Goal: Task Accomplishment & Management: Complete application form

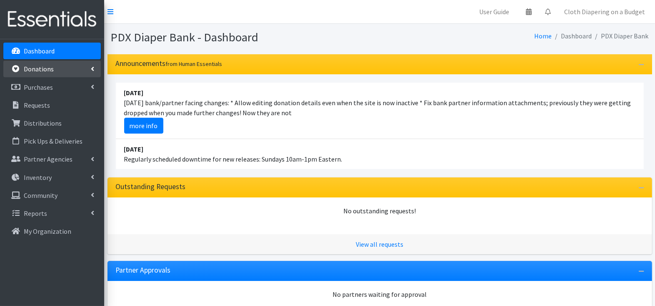
click at [45, 73] on link "Donations" at bounding box center [52, 68] width 98 height 17
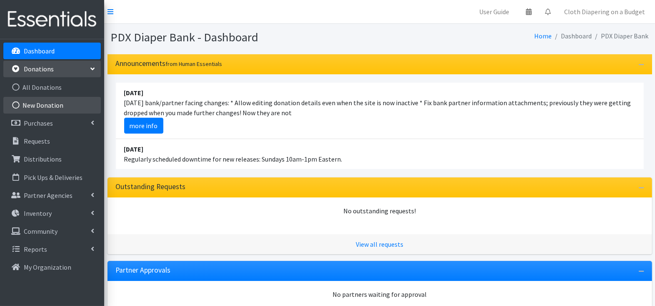
click at [45, 102] on link "New Donation" at bounding box center [52, 105] width 98 height 17
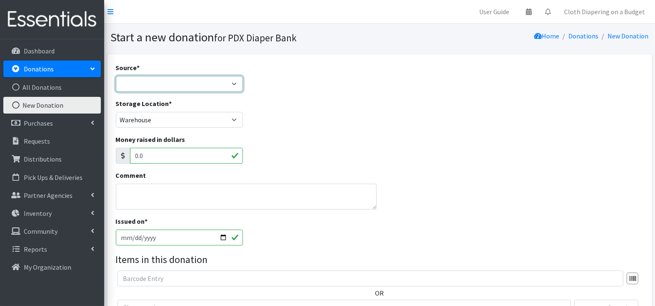
click at [143, 79] on select "Product Drive Manufacturer Donation Site Misc. Donation" at bounding box center [180, 84] width 128 height 16
select select "Manufacturer"
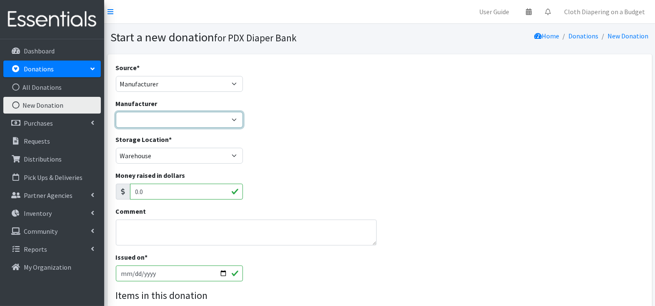
click at [148, 117] on select "Aquamamma Baby2Baby Bobbie Formula ByHeart Formula Carer Depends Dyper InKind B…" at bounding box center [180, 120] width 128 height 16
select select "12"
click at [377, 120] on div "Manufacturer Aquamamma Baby2Baby Bobbie Formula ByHeart Formula Carer Depends D…" at bounding box center [380, 116] width 535 height 36
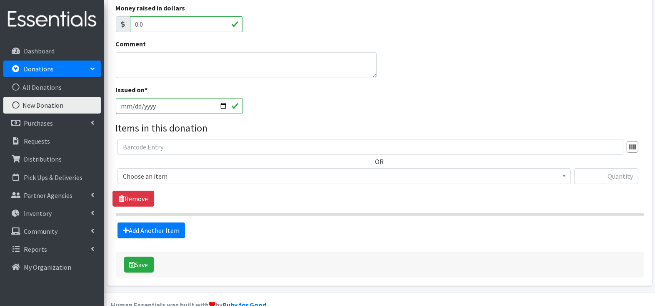
scroll to position [183, 0]
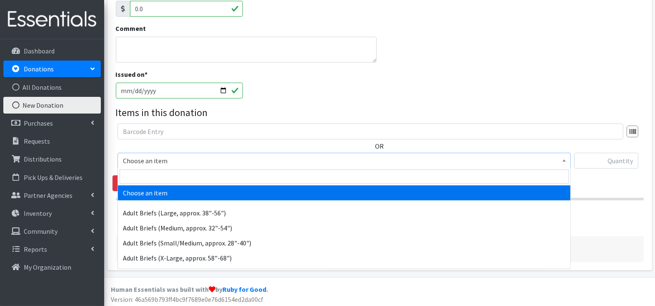
click at [343, 158] on span "Choose an item" at bounding box center [344, 161] width 443 height 12
click at [315, 175] on input "search" at bounding box center [344, 176] width 449 height 14
type input "NB"
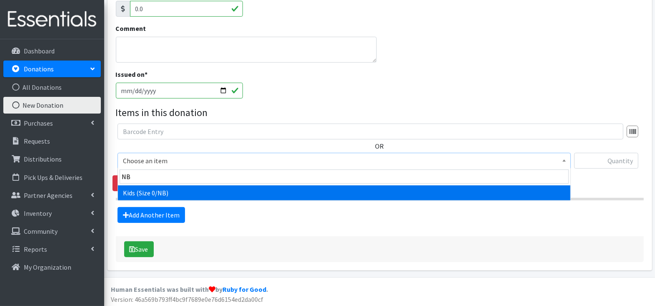
select select "1187"
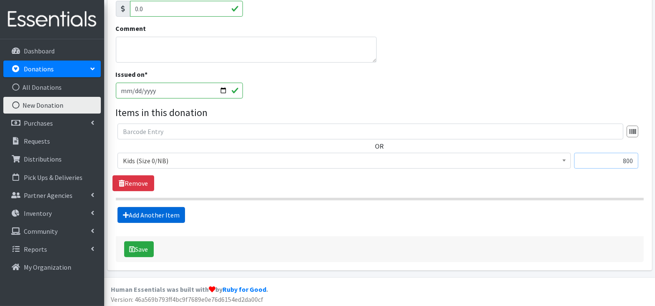
type input "800"
click at [136, 213] on link "Add Another Item" at bounding box center [152, 215] width 68 height 16
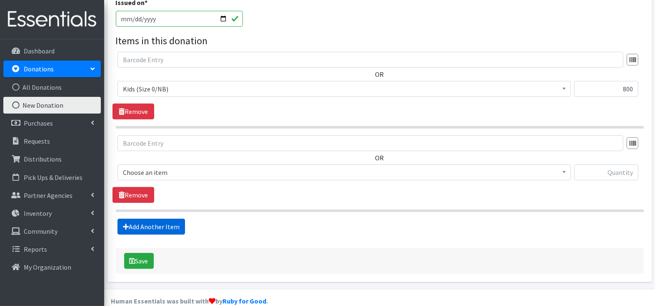
scroll to position [266, 0]
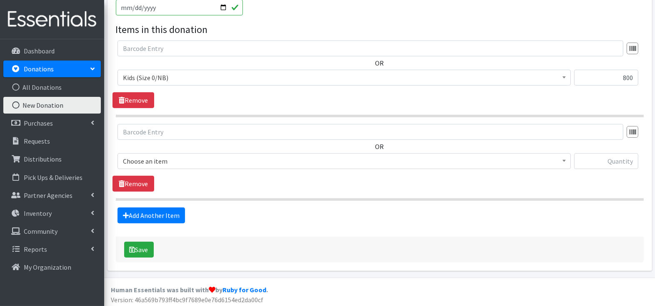
click at [173, 160] on span "Choose an item" at bounding box center [344, 161] width 443 height 12
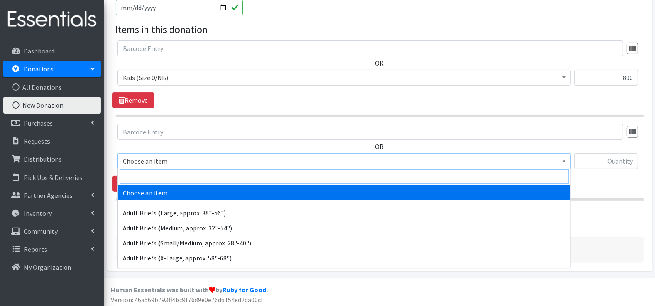
click at [166, 176] on input "search" at bounding box center [344, 176] width 449 height 14
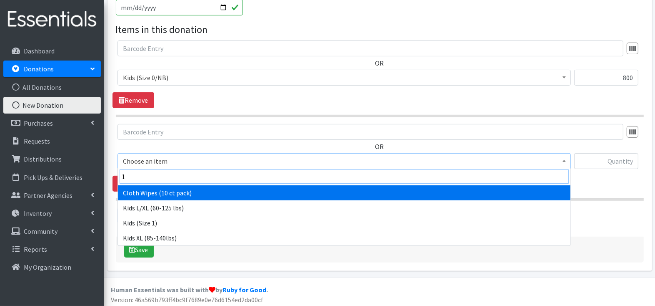
type input "1)"
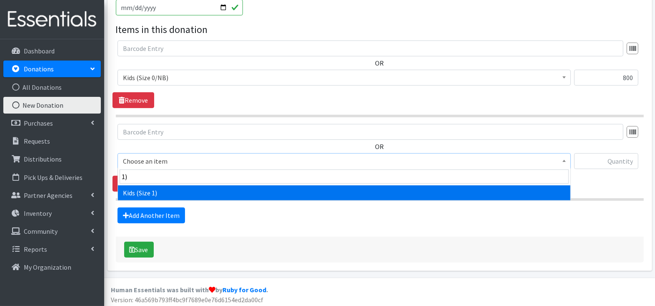
select select "1182"
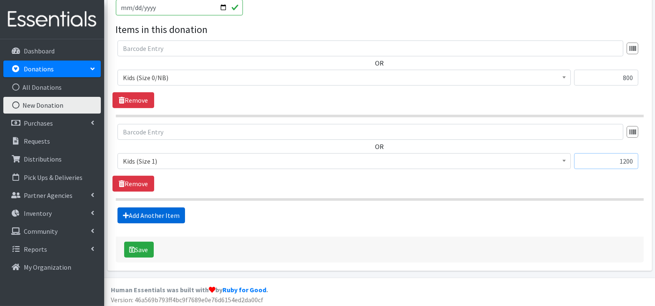
type input "1200"
click at [144, 213] on link "Add Another Item" at bounding box center [152, 215] width 68 height 16
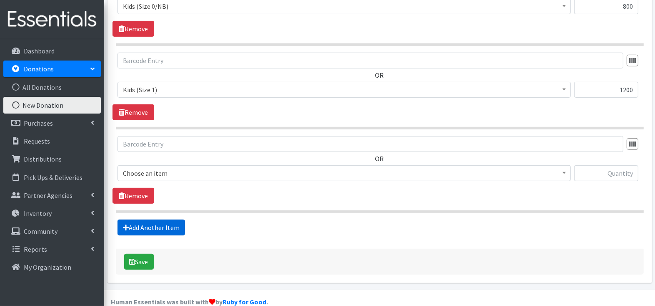
scroll to position [349, 0]
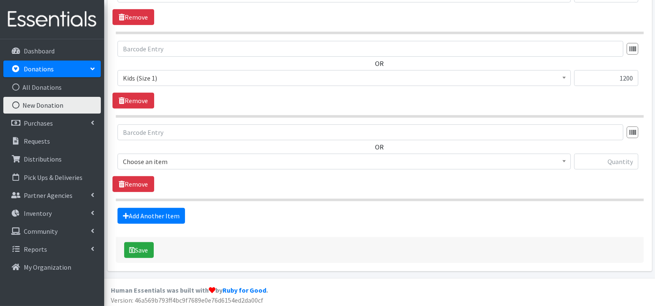
click at [174, 158] on span "Choose an item" at bounding box center [344, 162] width 443 height 12
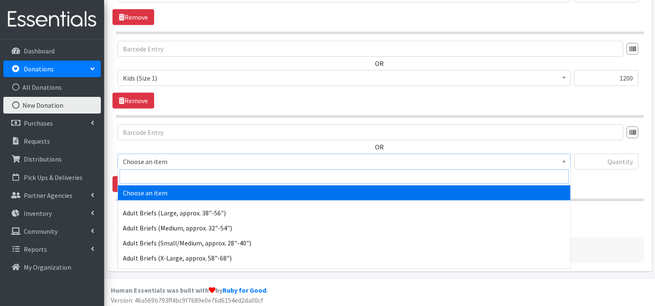
click at [169, 181] on input "search" at bounding box center [344, 176] width 449 height 14
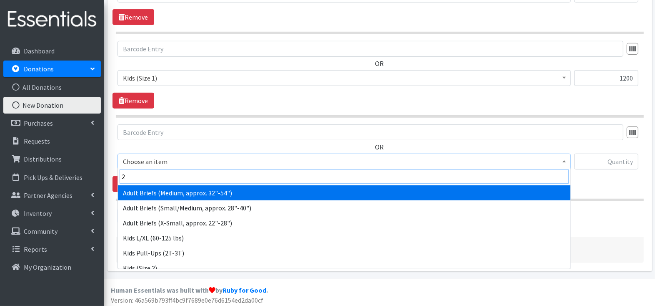
type input "2)"
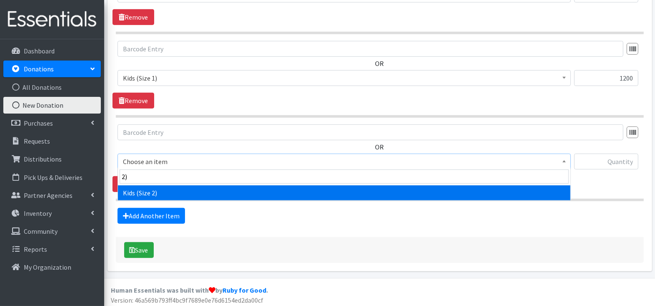
select select "1183"
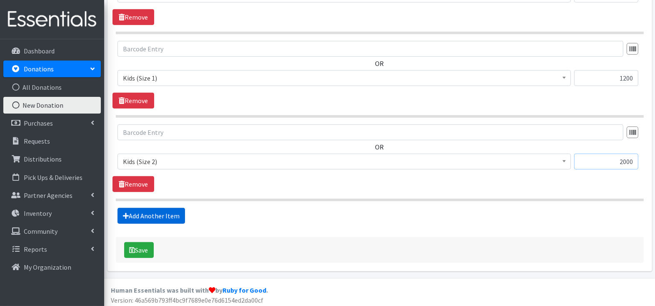
type input "2000"
click at [137, 215] on link "Add Another Item" at bounding box center [152, 216] width 68 height 16
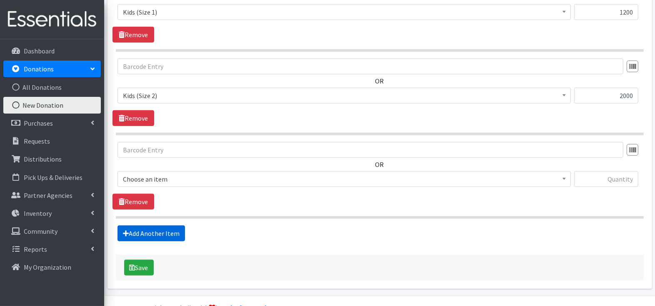
scroll to position [432, 0]
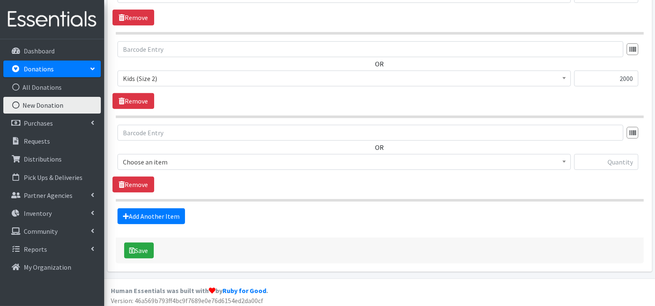
click at [184, 158] on span "Choose an item" at bounding box center [344, 162] width 443 height 12
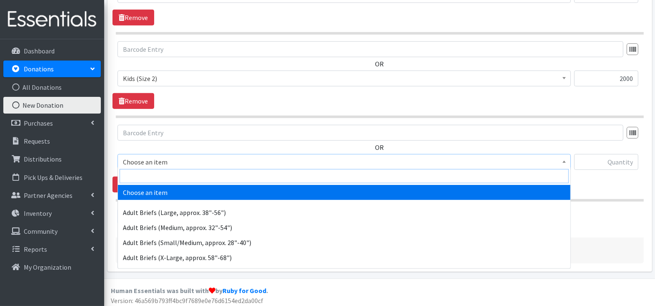
click at [181, 172] on input "search" at bounding box center [344, 176] width 449 height 14
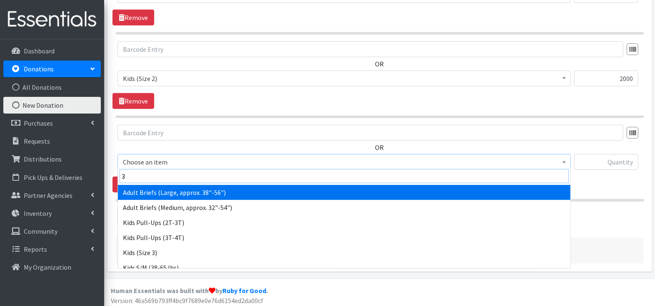
type input "3)"
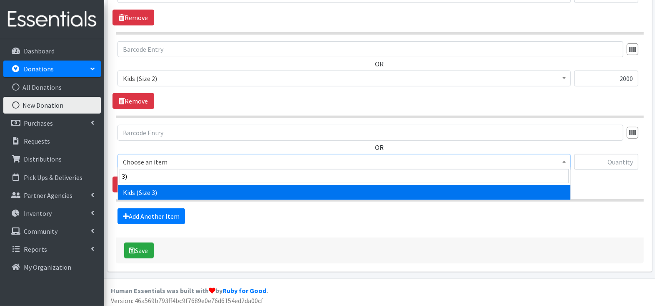
select select "1186"
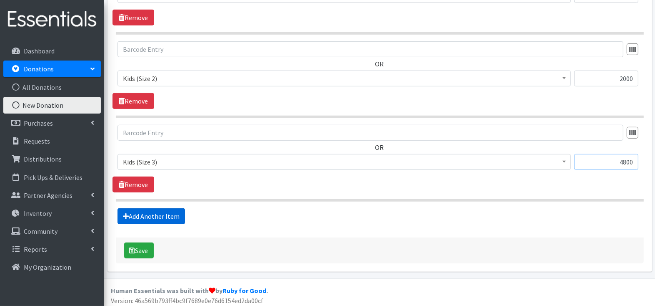
type input "4800"
click at [173, 212] on link "Add Another Item" at bounding box center [152, 216] width 68 height 16
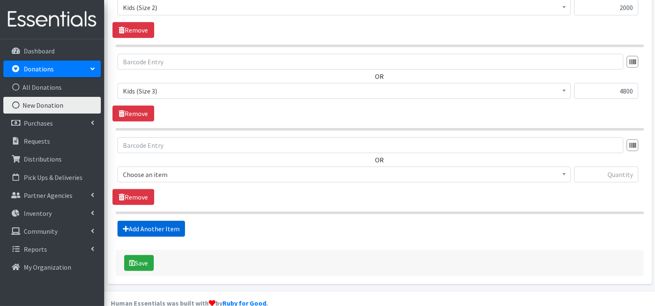
scroll to position [514, 0]
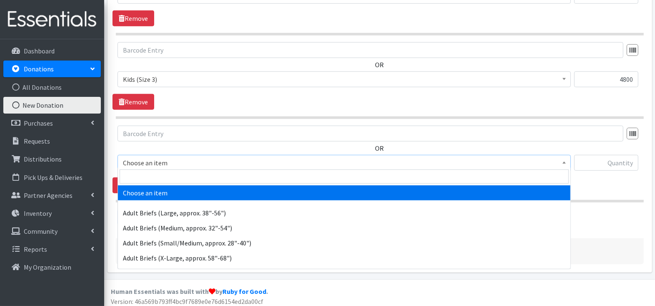
click at [193, 157] on span "Choose an item" at bounding box center [344, 163] width 443 height 12
click at [189, 176] on input "search" at bounding box center [344, 176] width 449 height 14
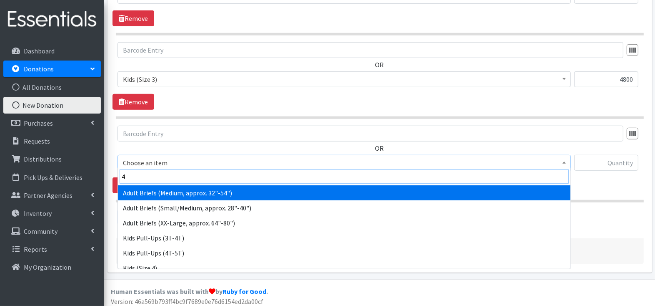
type input "4)"
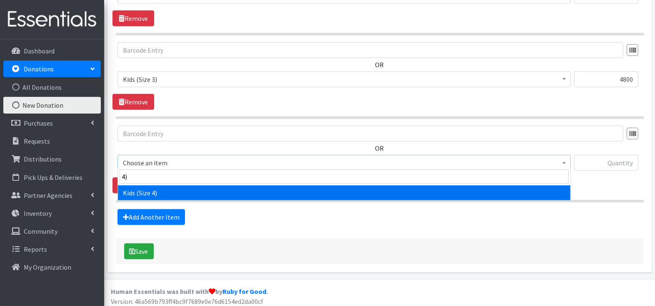
select select "1161"
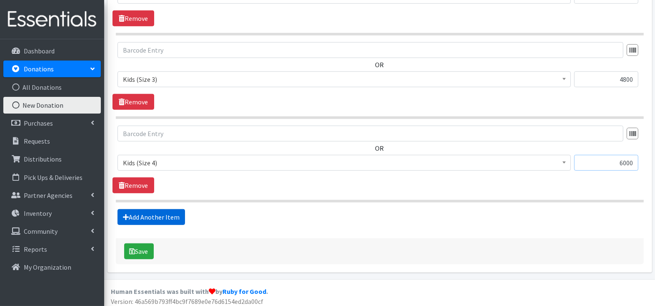
type input "6000"
click at [149, 214] on link "Add Another Item" at bounding box center [152, 217] width 68 height 16
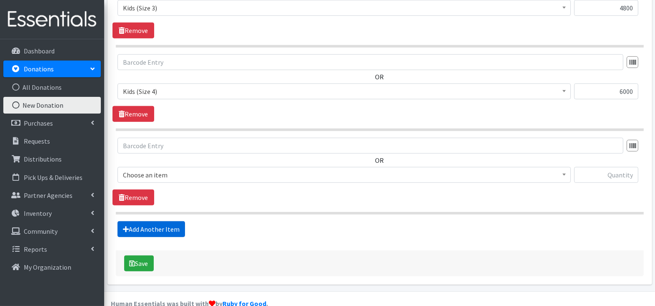
scroll to position [597, 0]
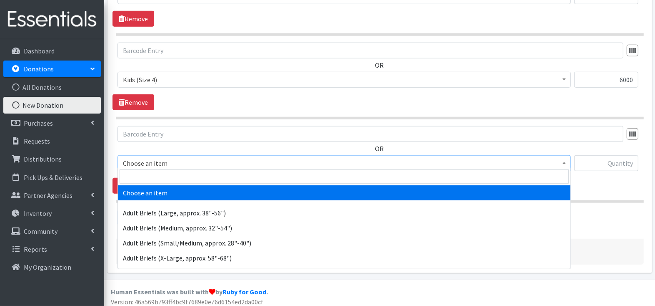
click at [200, 157] on span "Choose an item" at bounding box center [344, 163] width 443 height 12
click at [198, 180] on input "search" at bounding box center [344, 176] width 449 height 14
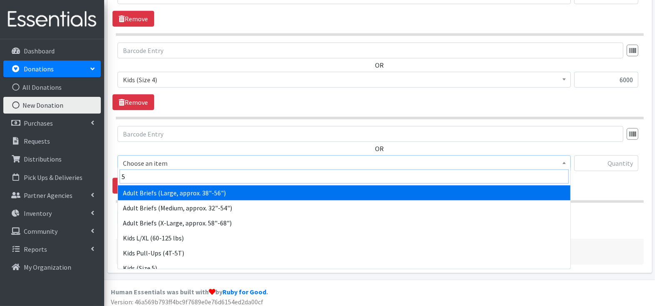
type input "5)"
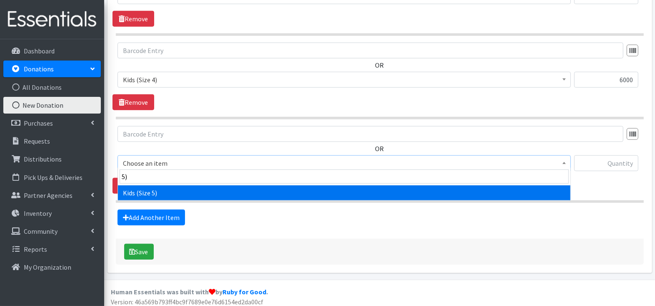
select select "1162"
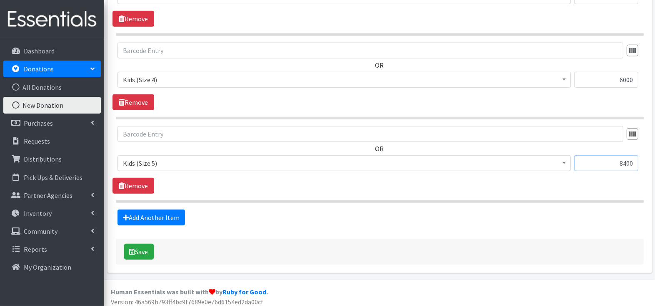
type input "8400"
click at [142, 214] on link "Add Another Item" at bounding box center [152, 217] width 68 height 16
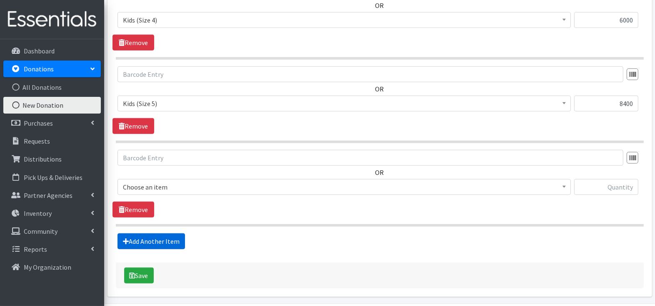
scroll to position [680, 0]
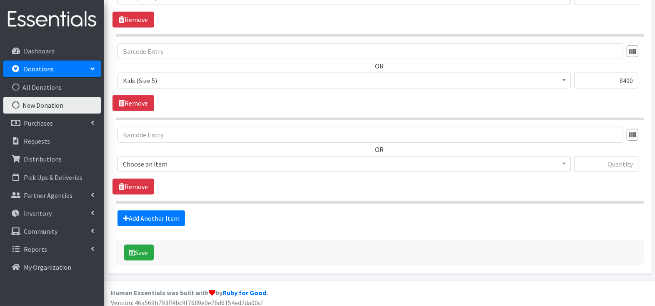
click at [173, 158] on span "Choose an item" at bounding box center [344, 164] width 443 height 12
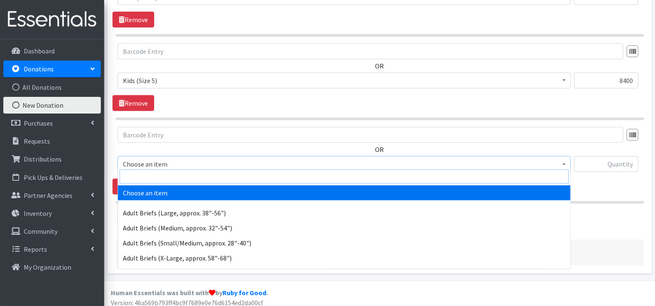
click at [168, 173] on input "search" at bounding box center [344, 176] width 449 height 14
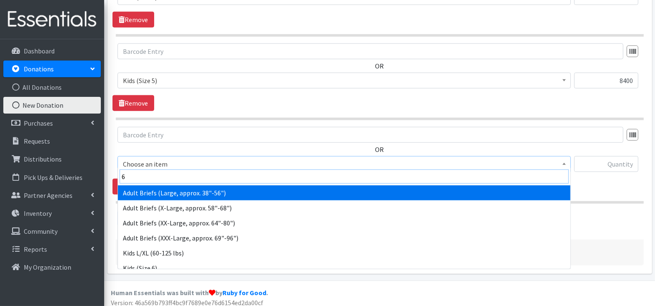
type input "6)"
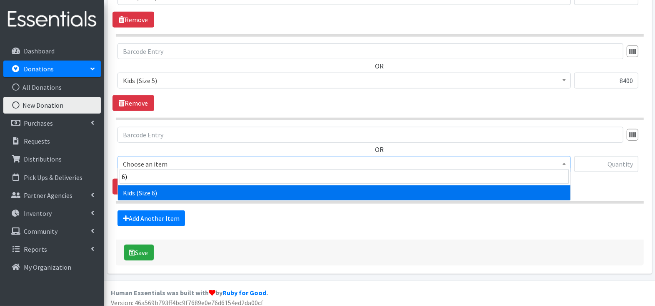
select select "1164"
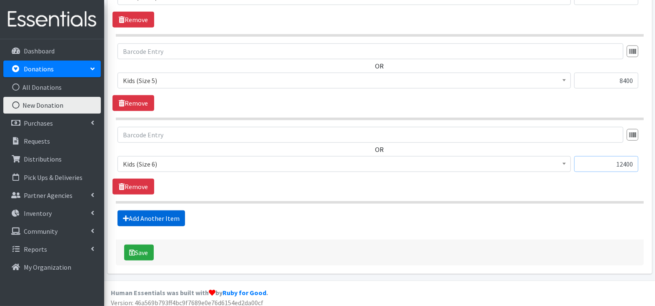
type input "12400"
click at [138, 211] on link "Add Another Item" at bounding box center [152, 218] width 68 height 16
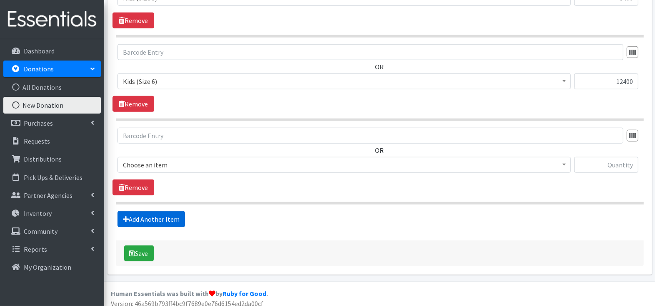
scroll to position [763, 0]
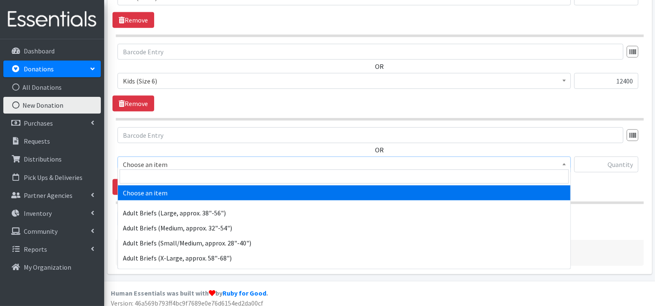
click at [175, 161] on span "Choose an item" at bounding box center [344, 164] width 443 height 12
click at [173, 174] on input "search" at bounding box center [344, 176] width 449 height 14
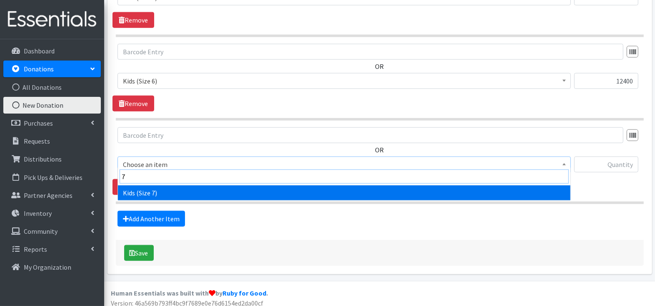
type input "7)"
select select "1631"
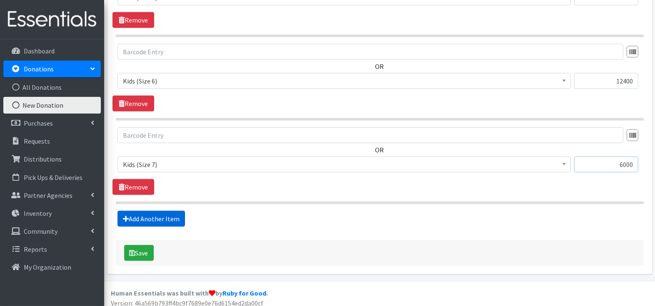
type input "6000"
click at [158, 211] on link "Add Another Item" at bounding box center [152, 219] width 68 height 16
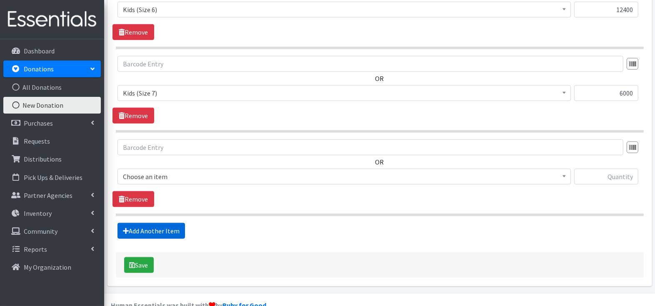
scroll to position [845, 0]
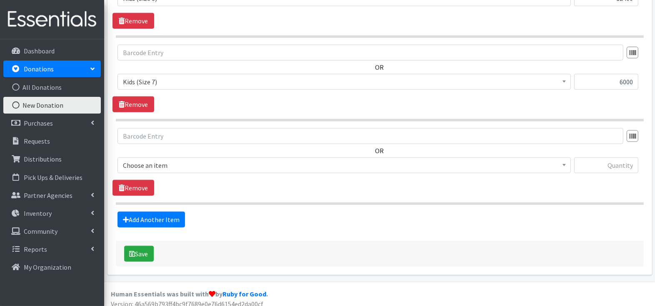
click at [181, 161] on span "Choose an item" at bounding box center [344, 165] width 443 height 12
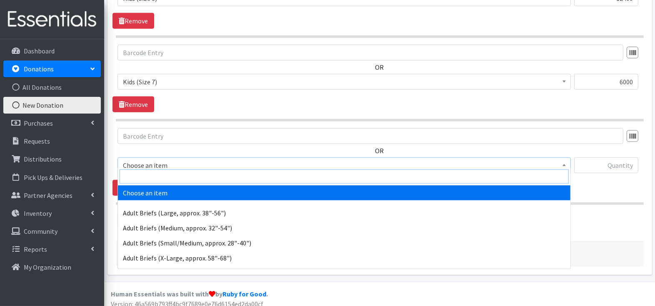
click at [178, 176] on input "search" at bounding box center [344, 176] width 449 height 14
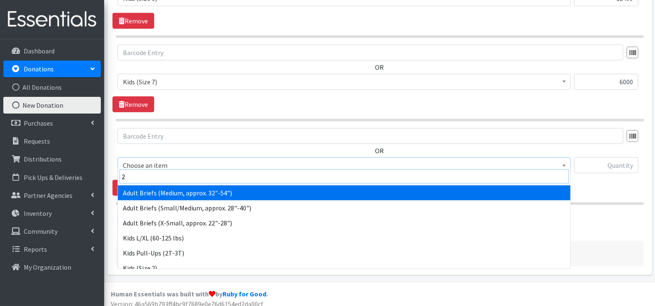
type input "2t"
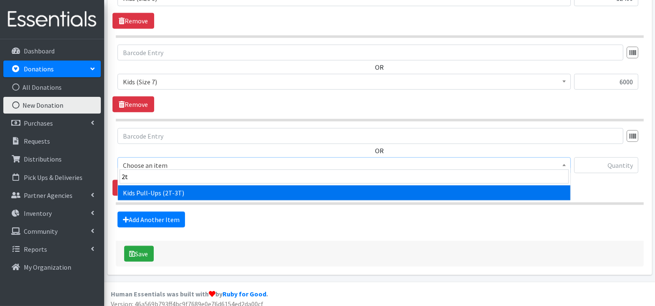
select select "1169"
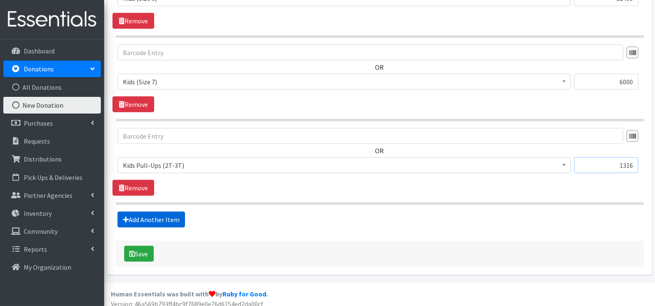
type input "1316"
click at [157, 211] on link "Add Another Item" at bounding box center [152, 219] width 68 height 16
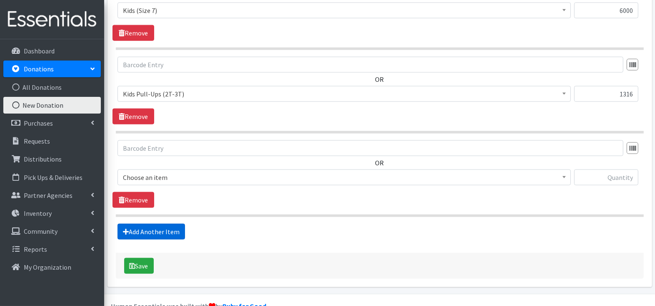
scroll to position [928, 0]
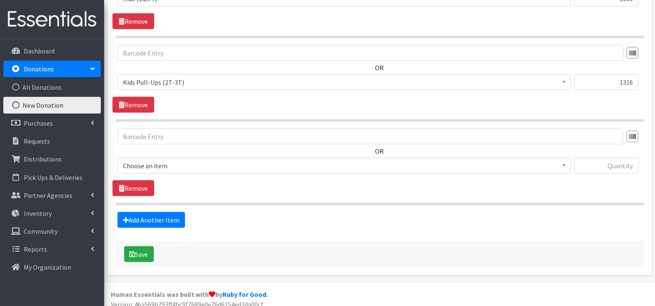
click at [183, 162] on span "Choose an item" at bounding box center [344, 166] width 443 height 12
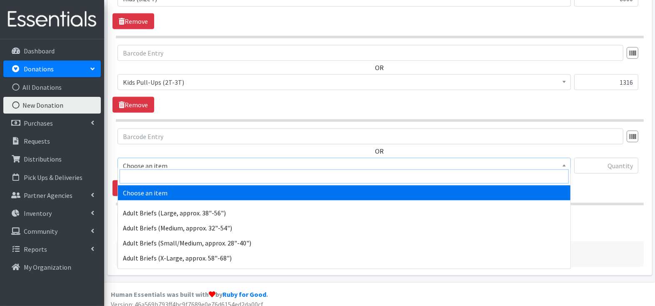
click at [180, 174] on input "search" at bounding box center [344, 176] width 449 height 14
type input "4t"
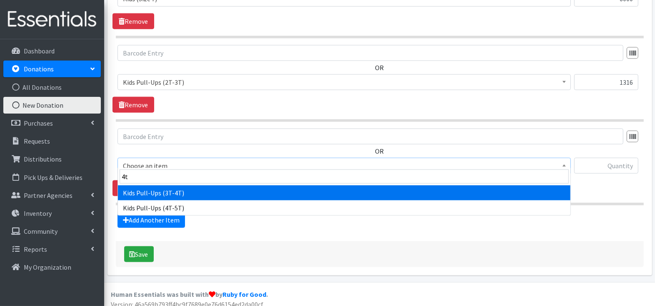
select select "1171"
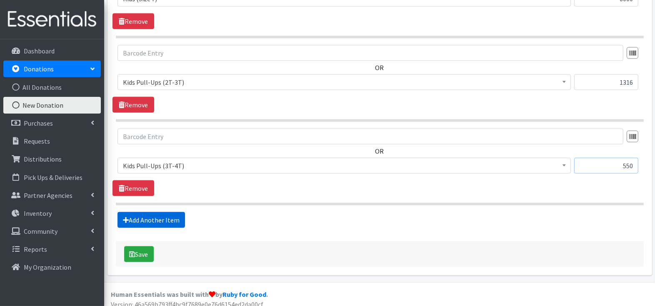
type input "550"
click at [163, 214] on link "Add Another Item" at bounding box center [152, 220] width 68 height 16
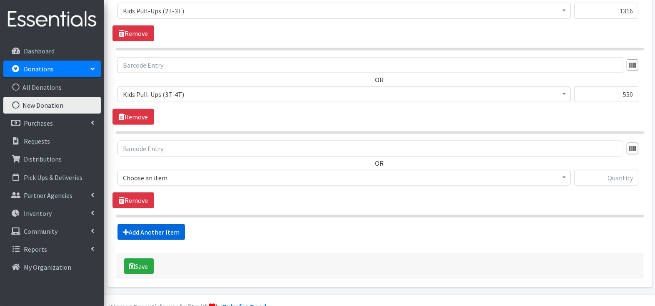
scroll to position [1011, 0]
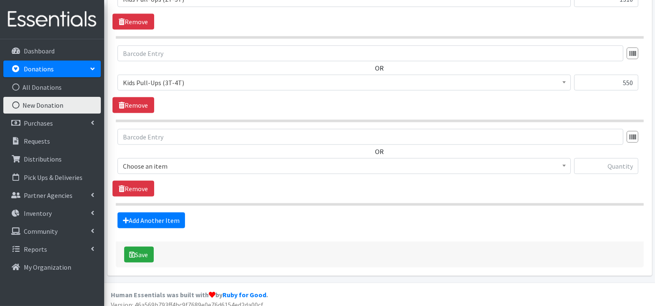
click at [181, 163] on span "Choose an item" at bounding box center [344, 166] width 443 height 12
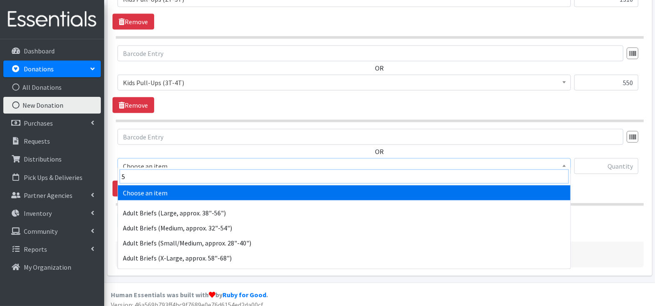
click at [177, 175] on input "5" at bounding box center [344, 176] width 449 height 14
type input "5t"
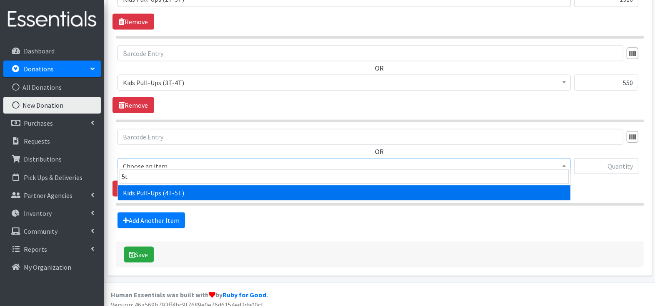
select select "1185"
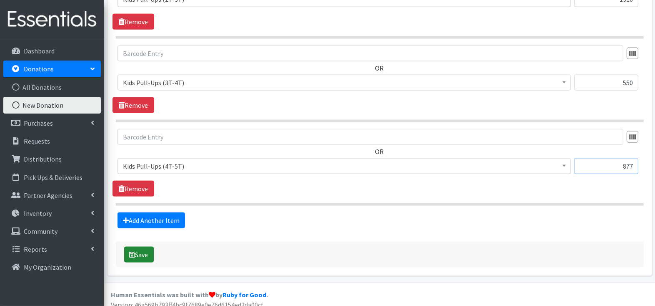
type input "877"
click at [141, 250] on button "Save" at bounding box center [139, 254] width 30 height 16
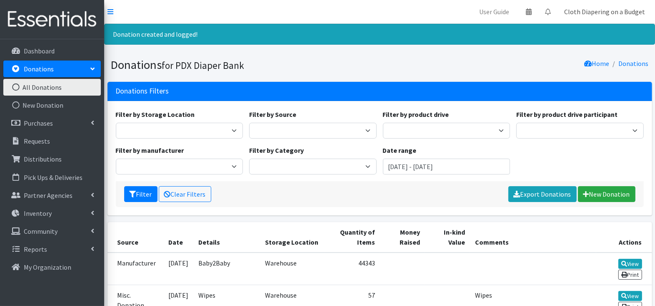
click at [630, 9] on link "Cloth Diapering on a Budget" at bounding box center [605, 11] width 94 height 17
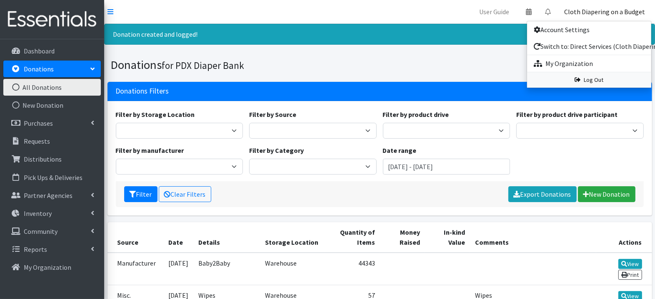
click at [603, 82] on link "Log Out" at bounding box center [589, 79] width 124 height 15
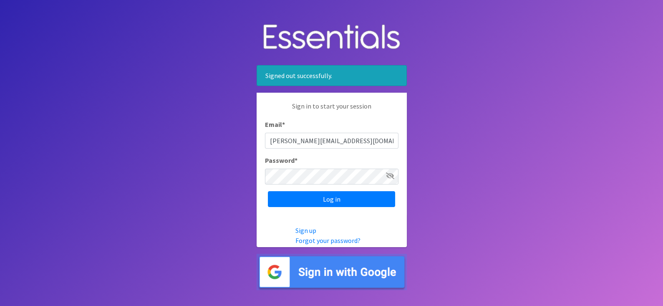
click at [369, 139] on input "myranda@pdxdiaperbank.org" at bounding box center [331, 141] width 133 height 16
type input "pdxdiaperbank@pdxdiaperbank.org"
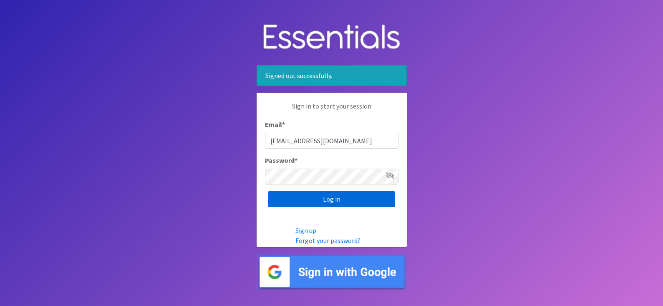
click at [352, 198] on input "Log in" at bounding box center [331, 199] width 127 height 16
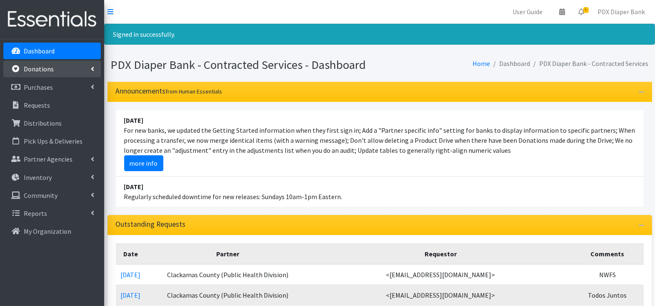
click at [50, 67] on p "Donations" at bounding box center [39, 69] width 30 height 8
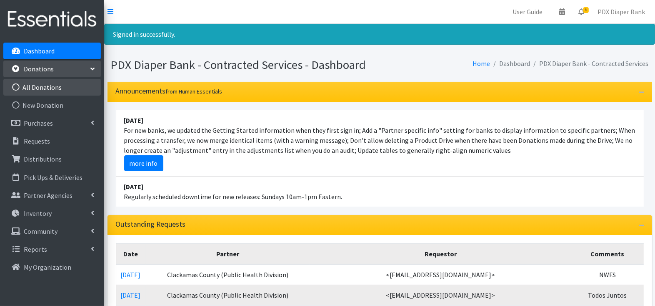
click at [55, 88] on link "All Donations" at bounding box center [52, 87] width 98 height 17
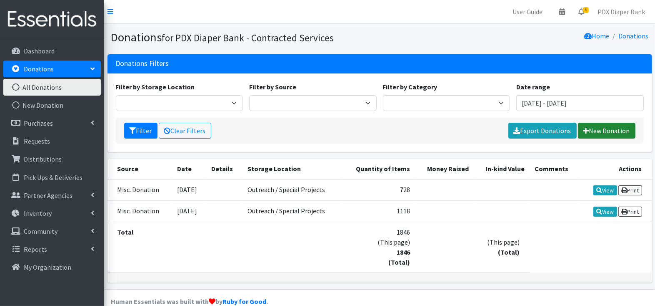
click at [607, 131] on link "New Donation" at bounding box center [607, 131] width 58 height 16
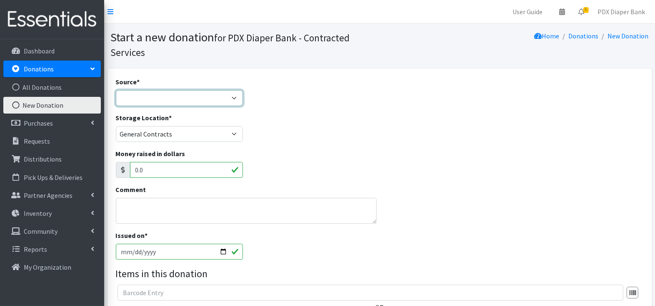
click at [176, 103] on select "Product Drive Manufacturer Donation Site Misc. Donation" at bounding box center [180, 98] width 128 height 16
select select "Manufacturer"
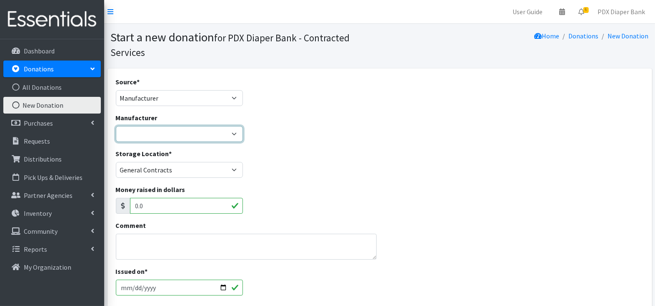
click at [169, 135] on select "Baby2Baby [PERSON_NAME] [PERSON_NAME]/Huggies ---Create new Manufacturer---" at bounding box center [180, 134] width 128 height 16
select select "115"
click at [403, 158] on div "Storage Location * CoP Contract General Contracts HMG Contract Outreach / Speci…" at bounding box center [380, 166] width 535 height 36
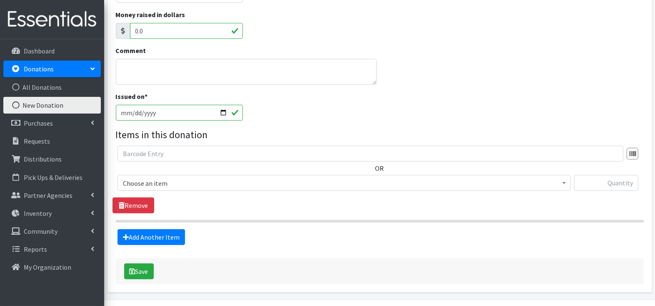
scroll to position [174, 0]
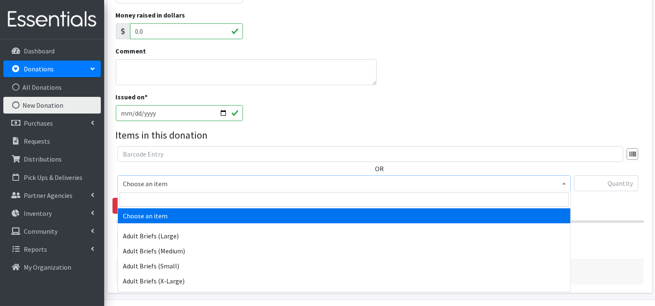
click at [290, 183] on span "Choose an item" at bounding box center [344, 184] width 443 height 12
click at [278, 198] on input "search" at bounding box center [344, 199] width 449 height 14
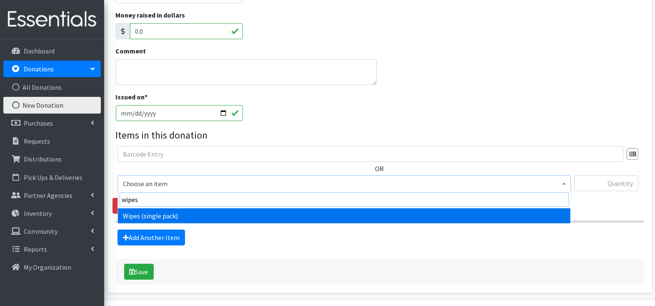
type input "wipes"
select select "4057"
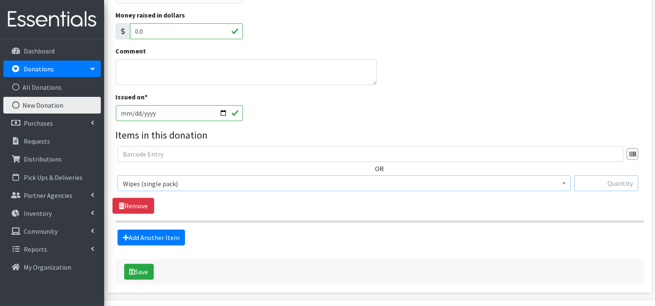
click at [625, 183] on input "text" at bounding box center [607, 183] width 64 height 16
type input "600"
click at [575, 214] on section "OR Choose an item Adult Briefs (Large) Adult Briefs (Medium) Adult Briefs (Smal…" at bounding box center [380, 184] width 528 height 77
click at [138, 273] on button "Save" at bounding box center [139, 272] width 30 height 16
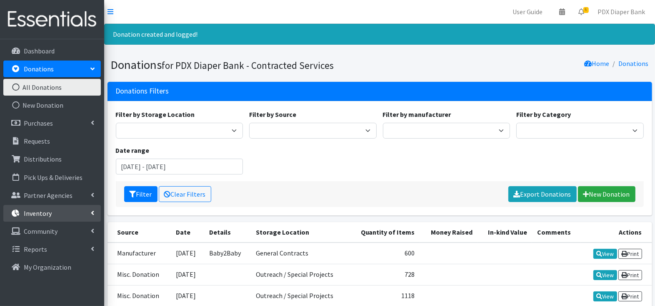
click at [49, 219] on link "Inventory" at bounding box center [52, 213] width 98 height 17
click at [50, 233] on link "Items & Inventory" at bounding box center [52, 231] width 98 height 17
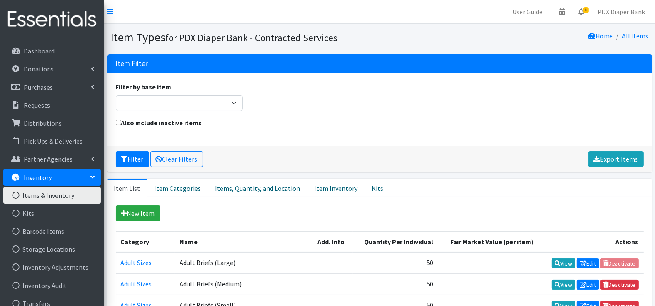
click at [184, 123] on label "Also include inactive items" at bounding box center [159, 123] width 86 height 10
click at [121, 123] on input "Also include inactive items" at bounding box center [118, 122] width 5 height 5
checkbox input "true"
click at [128, 158] on button "Filter" at bounding box center [132, 159] width 33 height 16
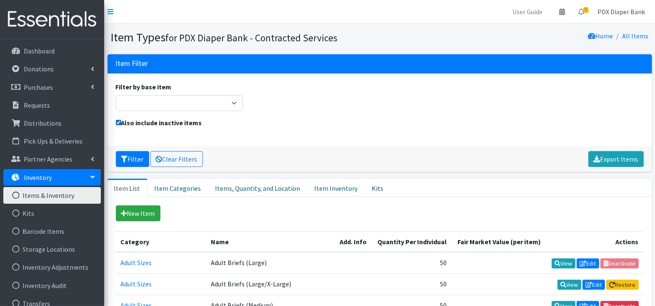
click at [627, 9] on link "PDX Diaper Bank" at bounding box center [621, 11] width 61 height 17
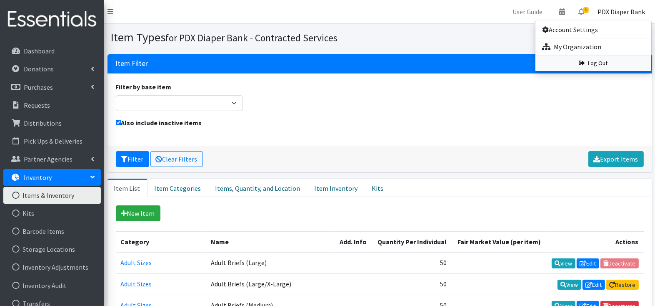
click at [598, 61] on link "Log Out" at bounding box center [594, 62] width 116 height 15
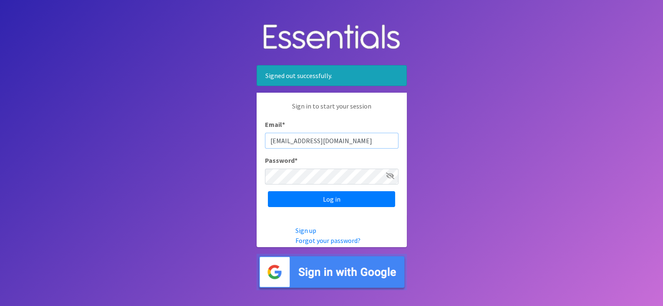
click at [323, 140] on input "[EMAIL_ADDRESS][DOMAIN_NAME]" at bounding box center [331, 141] width 133 height 16
type input "[EMAIL_ADDRESS][DOMAIN_NAME]"
click at [323, 196] on input "Log in" at bounding box center [331, 199] width 127 height 16
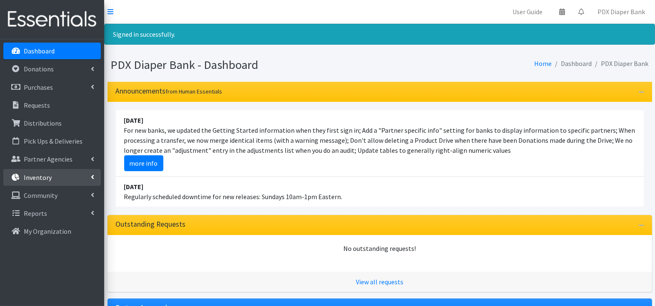
click at [48, 177] on p "Inventory" at bounding box center [38, 177] width 28 height 8
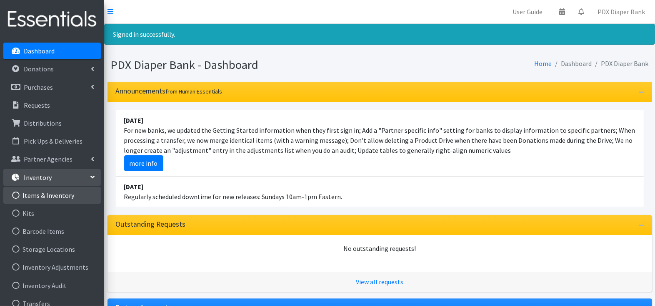
click at [49, 194] on link "Items & Inventory" at bounding box center [52, 195] width 98 height 17
